Goal: Transaction & Acquisition: Purchase product/service

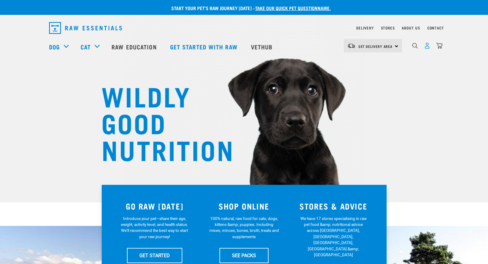
click at [426, 45] on img "dropdown navigation" at bounding box center [427, 46] width 6 height 6
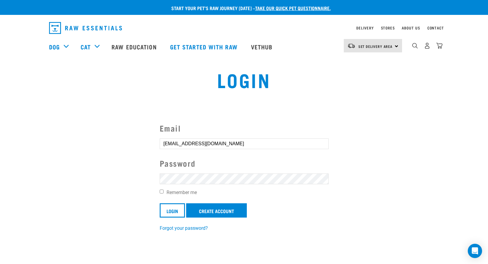
click at [160, 232] on div at bounding box center [160, 232] width 0 height 0
click at [206, 208] on link "Create Account" at bounding box center [216, 210] width 61 height 14
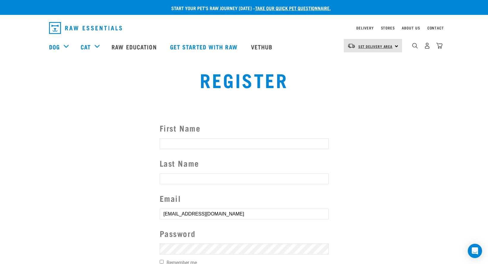
click at [381, 47] on span "Set Delivery Area" at bounding box center [375, 46] width 34 height 2
click at [370, 63] on link "[GEOGRAPHIC_DATA]" at bounding box center [372, 62] width 57 height 13
click at [301, 145] on input "First Name" at bounding box center [244, 143] width 169 height 11
type input "Karen"
type input "Skinner"
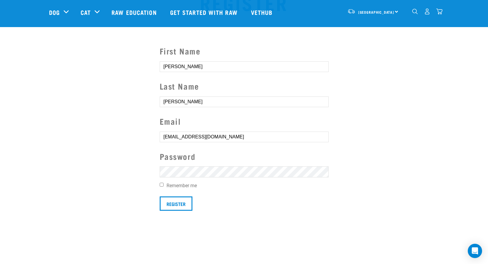
scroll to position [35, 0]
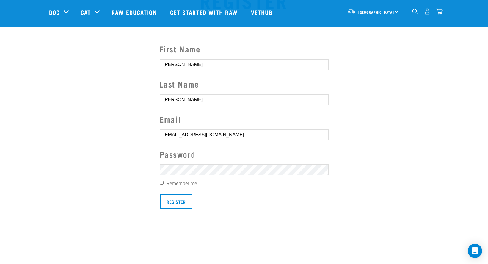
click at [160, 216] on div at bounding box center [160, 216] width 0 height 0
click at [430, 11] on img "dropdown navigation" at bounding box center [427, 11] width 6 height 6
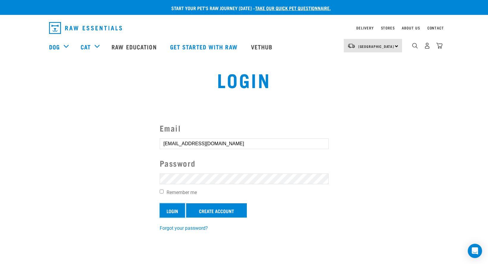
click at [176, 212] on input "Login" at bounding box center [172, 210] width 25 height 14
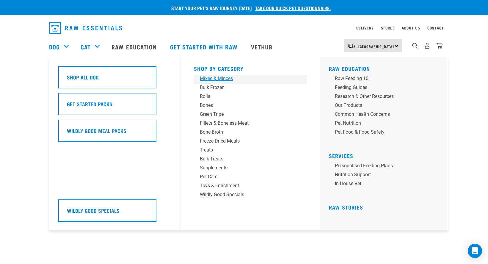
click at [212, 77] on div "Mixes & Minces" at bounding box center [246, 78] width 93 height 7
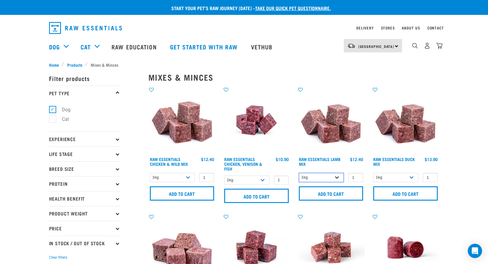
click at [339, 179] on select "1kg 3kg Bulk (10kg)" at bounding box center [321, 177] width 45 height 9
select select "24"
click at [299, 173] on select "1kg 3kg Bulk (10kg)" at bounding box center [321, 177] width 45 height 9
click at [327, 194] on input "Add to cart" at bounding box center [331, 193] width 65 height 14
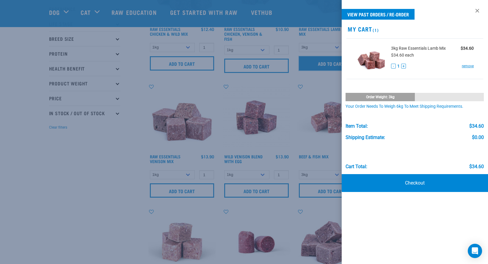
scroll to position [89, 0]
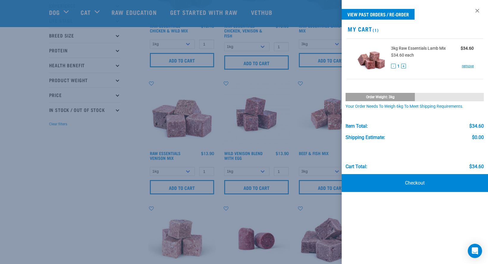
click at [187, 44] on div at bounding box center [244, 132] width 488 height 264
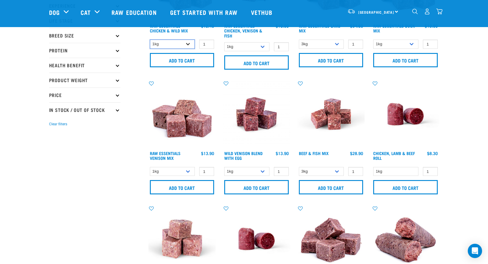
click at [187, 44] on select "1kg 3kg Bulk (10kg)" at bounding box center [172, 44] width 45 height 9
select select "709"
click at [150, 40] on select "1kg 3kg Bulk (10kg)" at bounding box center [172, 44] width 45 height 9
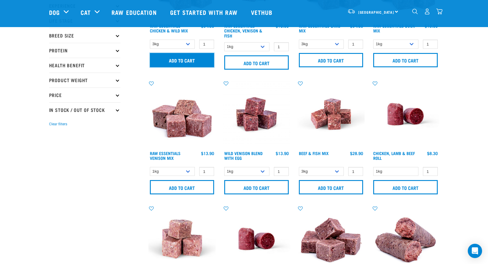
click at [183, 63] on input "Add to cart" at bounding box center [182, 60] width 65 height 14
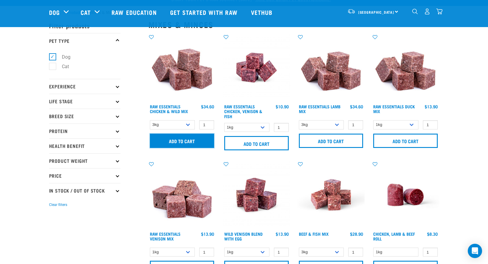
scroll to position [0, 0]
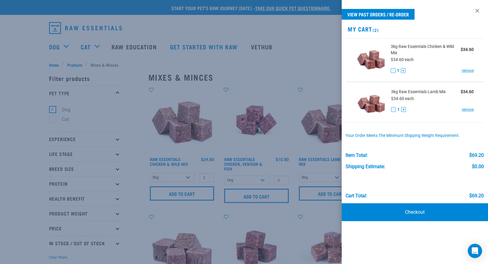
click at [75, 66] on div at bounding box center [244, 132] width 488 height 264
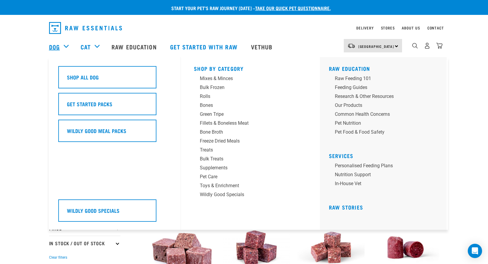
click at [55, 46] on link "Dog" at bounding box center [54, 46] width 11 height 9
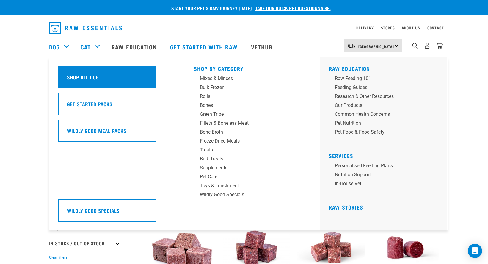
click at [77, 76] on h5 "Shop All Dog" at bounding box center [83, 77] width 32 height 8
click at [81, 82] on div "Shop All Dog" at bounding box center [107, 77] width 98 height 22
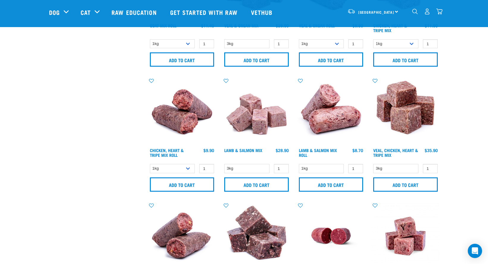
scroll to position [593, 0]
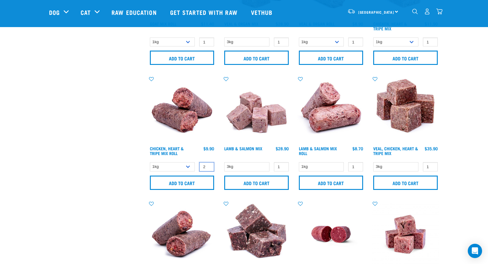
type input "2"
click at [209, 166] on input "2" at bounding box center [206, 166] width 15 height 9
click at [201, 181] on input "Add to cart" at bounding box center [182, 182] width 65 height 14
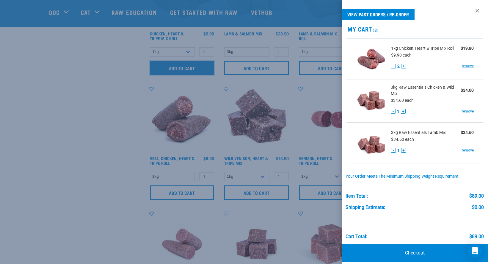
scroll to position [710, 0]
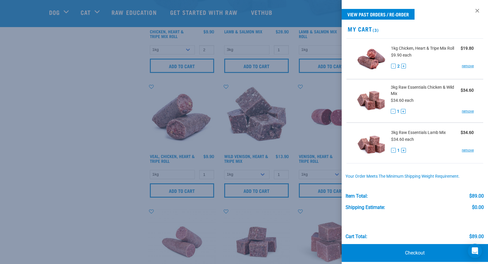
click at [306, 154] on div at bounding box center [244, 132] width 488 height 264
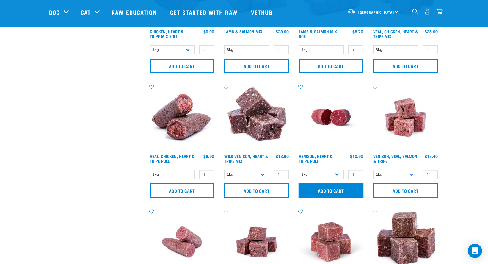
click at [342, 190] on input "Add to cart" at bounding box center [331, 190] width 65 height 14
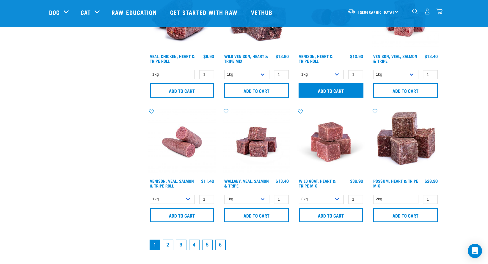
scroll to position [813, 0]
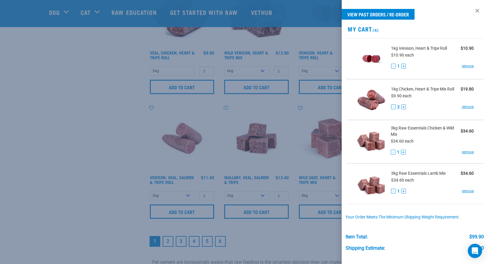
click at [198, 212] on div at bounding box center [244, 132] width 488 height 264
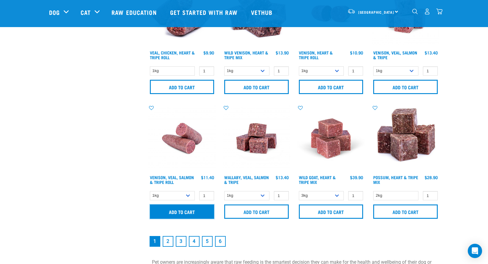
click at [198, 212] on input "Add to cart" at bounding box center [182, 211] width 65 height 14
click at [166, 242] on link "2" at bounding box center [168, 241] width 11 height 11
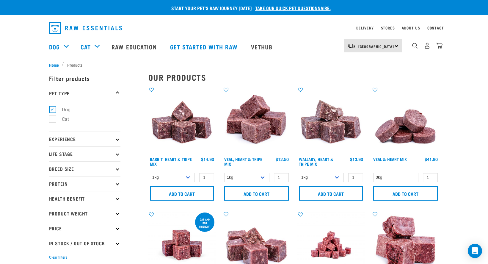
click at [117, 141] on p "Experience" at bounding box center [84, 138] width 71 height 15
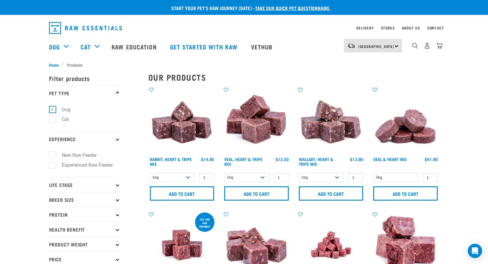
click at [117, 141] on p "Experience" at bounding box center [84, 138] width 71 height 15
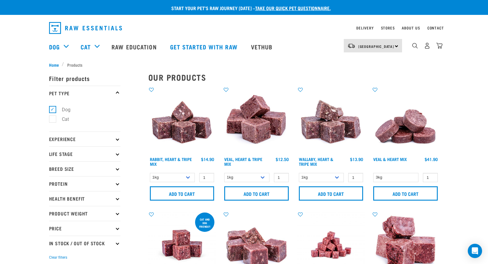
click at [116, 183] on icon at bounding box center [117, 183] width 3 height 3
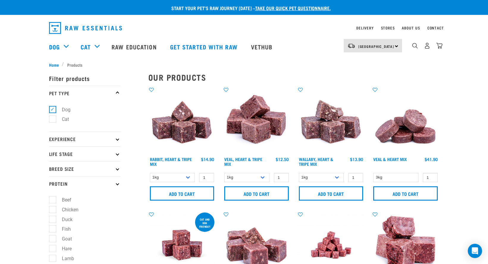
click at [116, 183] on icon at bounding box center [117, 183] width 3 height 3
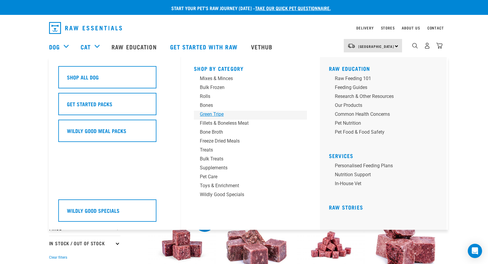
click at [215, 112] on div "Green Tripe" at bounding box center [246, 114] width 93 height 7
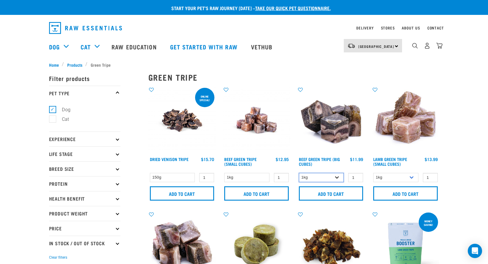
click at [337, 178] on select "1kg 3kg Bulk (10kg)" at bounding box center [321, 177] width 45 height 9
select select "346"
click at [299, 173] on select "1kg 3kg Bulk (10kg)" at bounding box center [321, 177] width 45 height 9
click at [327, 194] on input "Add to cart" at bounding box center [331, 193] width 65 height 14
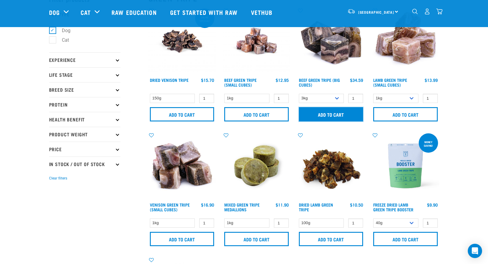
scroll to position [37, 0]
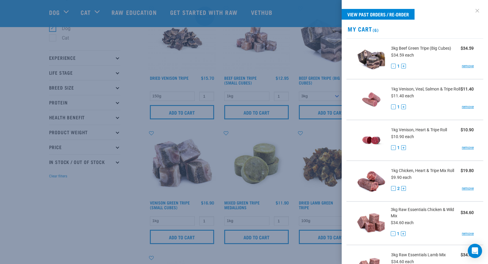
click at [472, 11] on link at bounding box center [477, 11] width 10 height 10
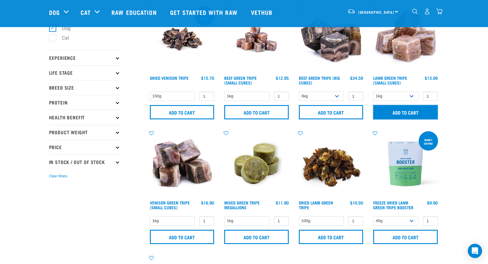
click at [414, 109] on input "Add to cart" at bounding box center [405, 112] width 65 height 14
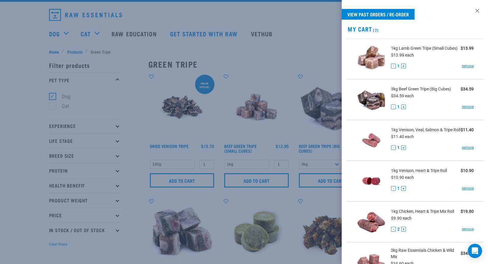
scroll to position [0, 0]
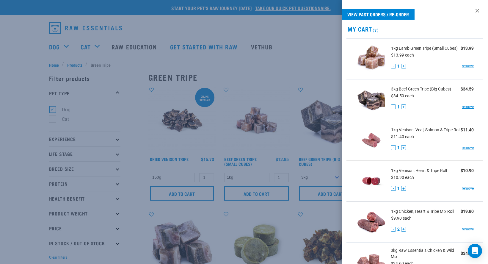
click at [66, 45] on div at bounding box center [244, 132] width 488 height 264
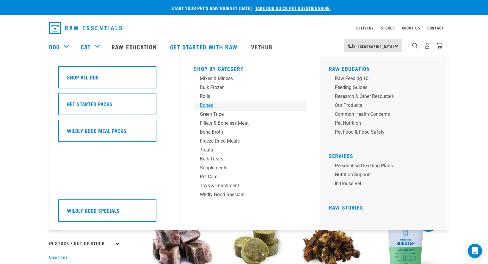
click at [209, 106] on div "Bones" at bounding box center [246, 105] width 93 height 7
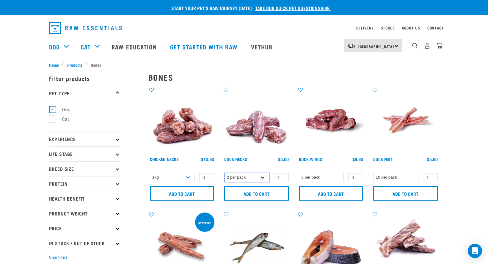
click at [263, 179] on select "2 per pack 6 per pack" at bounding box center [246, 177] width 45 height 9
select select "810"
click at [224, 173] on select "2 per pack 6 per pack" at bounding box center [246, 177] width 45 height 9
click at [267, 191] on input "Add to cart" at bounding box center [256, 193] width 65 height 14
type input "2"
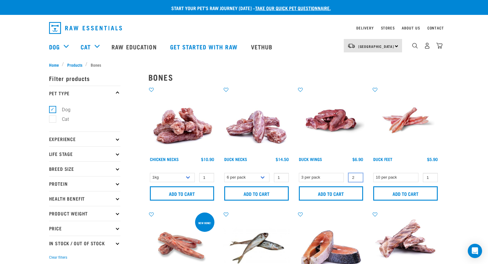
click at [357, 176] on input "2" at bounding box center [355, 177] width 15 height 9
click at [351, 190] on input "Add to cart" at bounding box center [331, 193] width 65 height 14
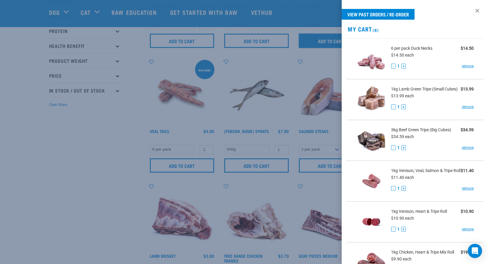
scroll to position [116, 0]
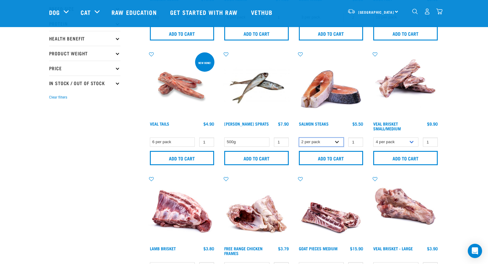
click at [337, 144] on select "2 per pack 3 per pack" at bounding box center [321, 141] width 45 height 9
select select "350742"
click at [299, 137] on select "2 per pack 3 per pack" at bounding box center [321, 141] width 45 height 9
click at [357, 141] on input "2" at bounding box center [355, 141] width 15 height 9
type input "3"
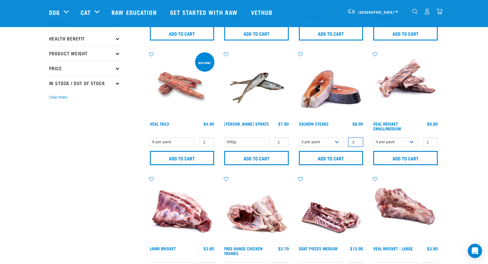
click at [357, 141] on input "3" at bounding box center [355, 141] width 15 height 9
click at [351, 155] on input "Add to cart" at bounding box center [331, 158] width 65 height 14
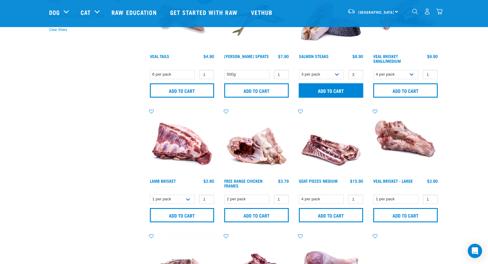
scroll to position [186, 0]
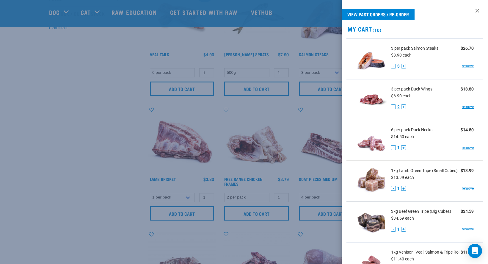
click at [191, 200] on div at bounding box center [244, 132] width 488 height 264
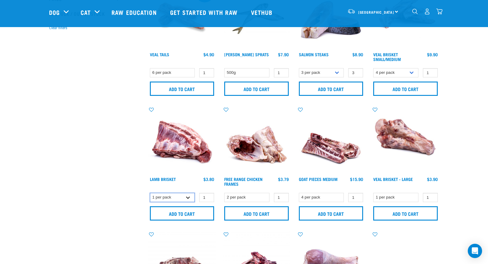
click at [191, 200] on select "1 per pack 4 per pack" at bounding box center [172, 197] width 45 height 9
select select "813"
click at [150, 193] on select "1 per pack 4 per pack" at bounding box center [172, 197] width 45 height 9
type input "2"
click at [208, 196] on input "2" at bounding box center [206, 197] width 15 height 9
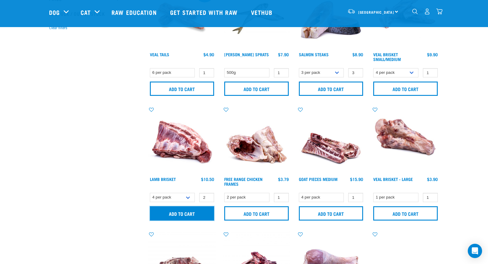
click at [205, 211] on input "Add to cart" at bounding box center [182, 213] width 65 height 14
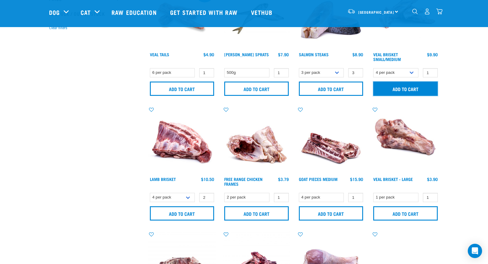
click at [412, 88] on input "Add to cart" at bounding box center [405, 88] width 65 height 14
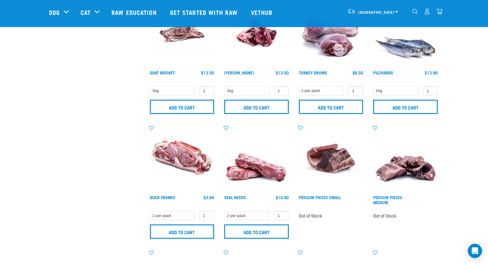
scroll to position [419, 0]
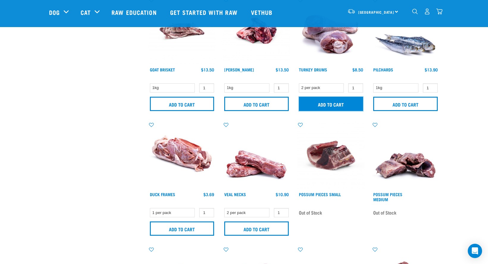
click at [334, 105] on input "Add to cart" at bounding box center [331, 104] width 65 height 14
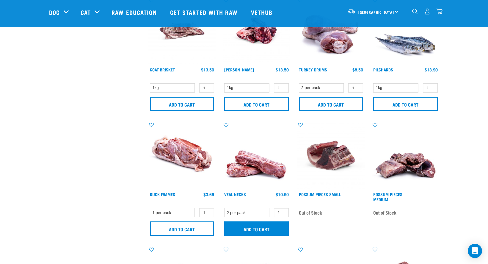
click at [267, 229] on input "Add to cart" at bounding box center [256, 228] width 65 height 14
click at [439, 14] on img "dropdown navigation" at bounding box center [439, 11] width 6 height 6
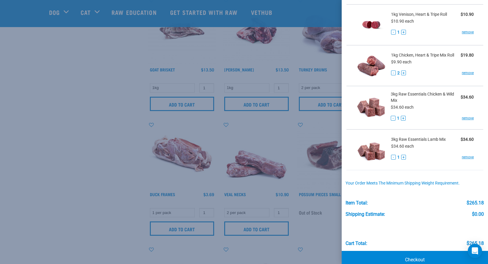
scroll to position [461, 0]
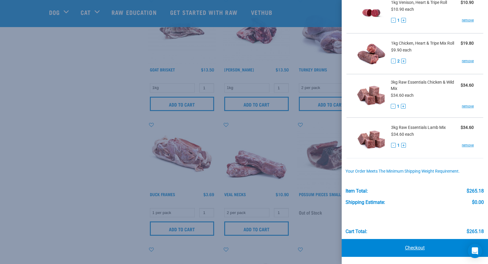
click at [420, 247] on link "Checkout" at bounding box center [415, 248] width 146 height 18
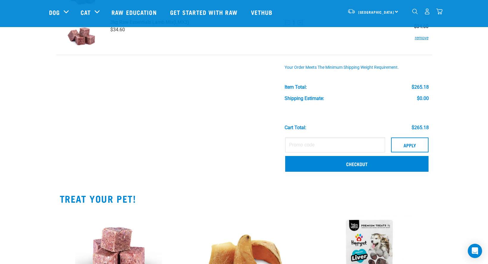
scroll to position [550, 0]
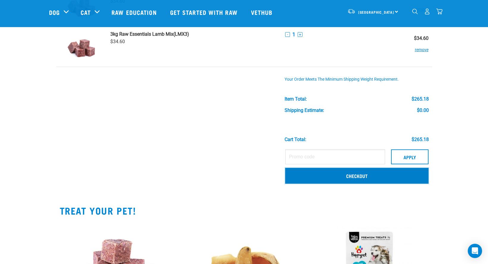
click at [355, 179] on link "Checkout" at bounding box center [356, 175] width 143 height 15
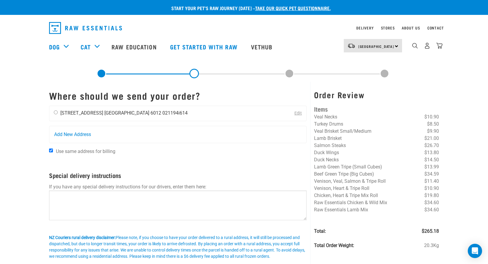
click at [57, 113] on input "radio" at bounding box center [56, 112] width 4 height 4
radio input "true"
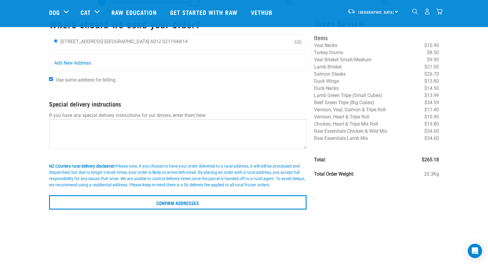
scroll to position [23, 0]
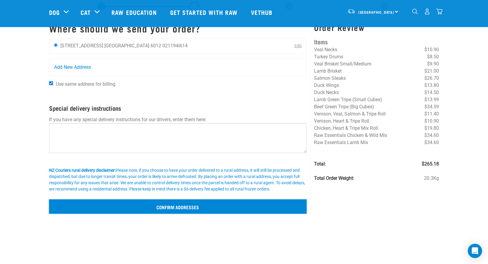
click at [271, 209] on input "Confirm addresses" at bounding box center [178, 206] width 258 height 14
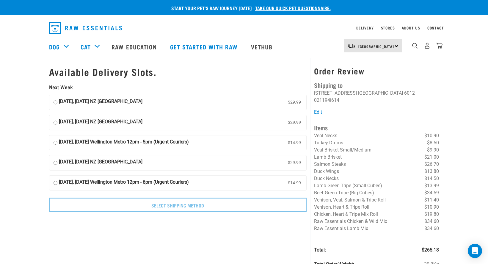
click at [60, 143] on strong "21 August, Thursday Wellington Metro 12pm - 5pm (Urgent Couriers)" at bounding box center [124, 142] width 130 height 9
click at [57, 143] on input "21 August, Thursday Wellington Metro 12pm - 5pm (Urgent Couriers) $14.99" at bounding box center [56, 142] width 4 height 9
radio input "true"
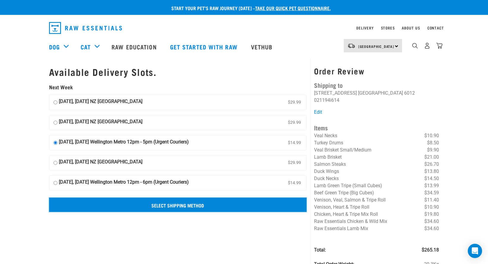
click at [139, 206] on input "Select Shipping Method" at bounding box center [178, 204] width 258 height 14
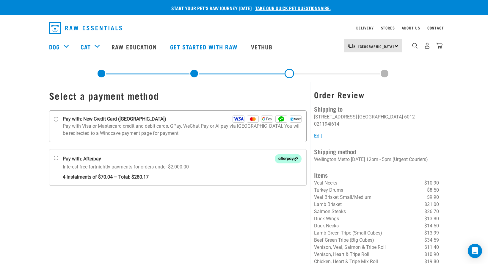
click at [89, 121] on strong "Pay with: New Credit Card ([GEOGRAPHIC_DATA])" at bounding box center [114, 118] width 103 height 7
click at [58, 121] on input "Pay with: New Credit Card ([GEOGRAPHIC_DATA])" at bounding box center [56, 119] width 5 height 5
radio input "true"
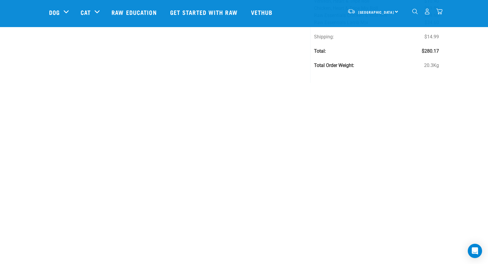
scroll to position [214, 0]
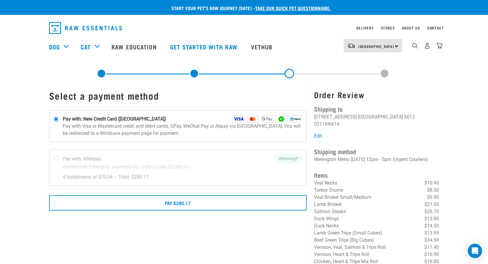
click at [263, 212] on div "Select a payment method" at bounding box center [177, 209] width 265 height 254
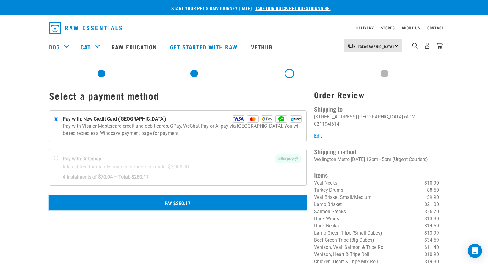
click at [245, 203] on button "Pay $280.17" at bounding box center [178, 202] width 258 height 15
